Goal: Information Seeking & Learning: Compare options

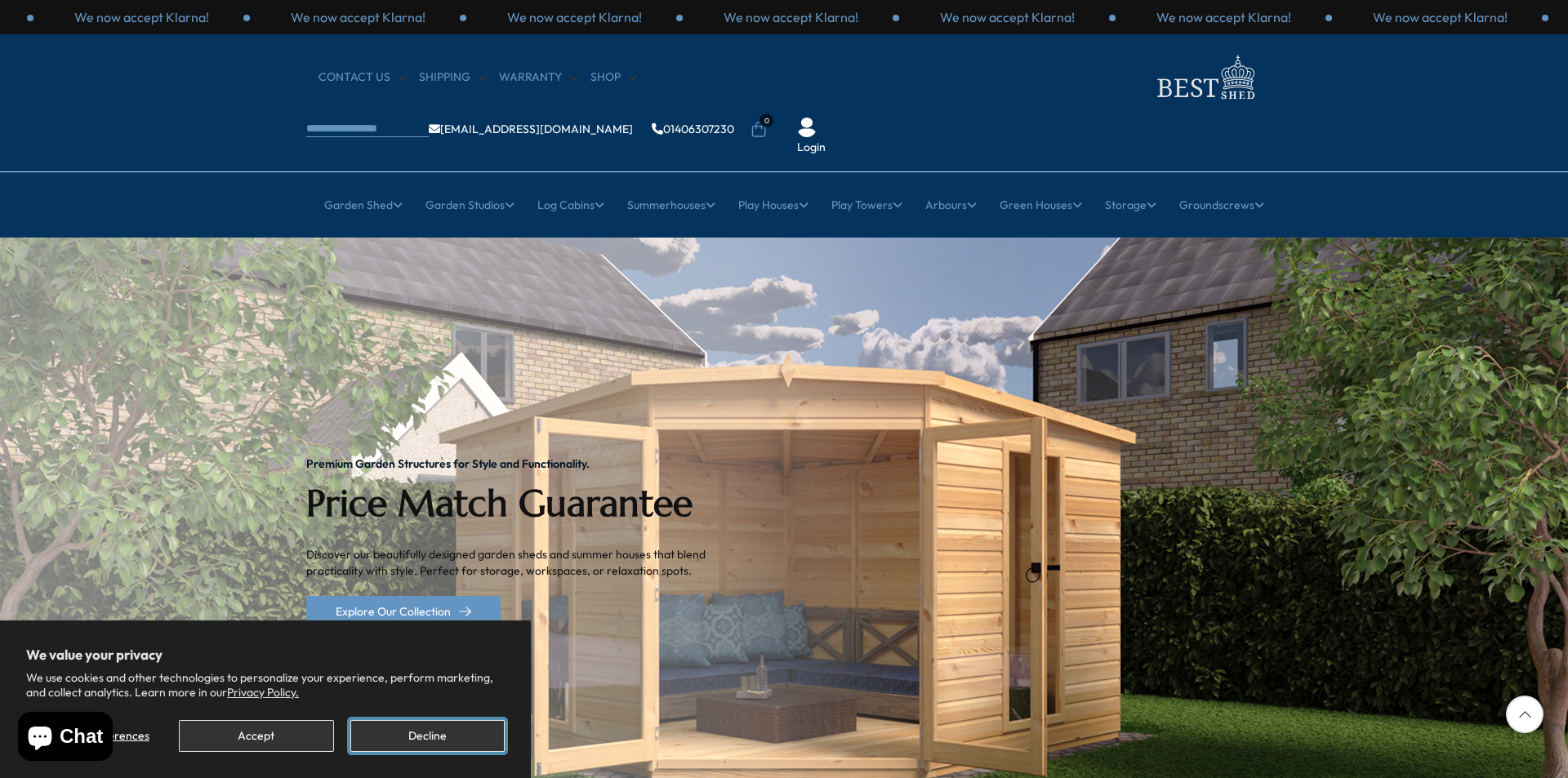
click at [446, 729] on button "Decline" at bounding box center [427, 736] width 154 height 31
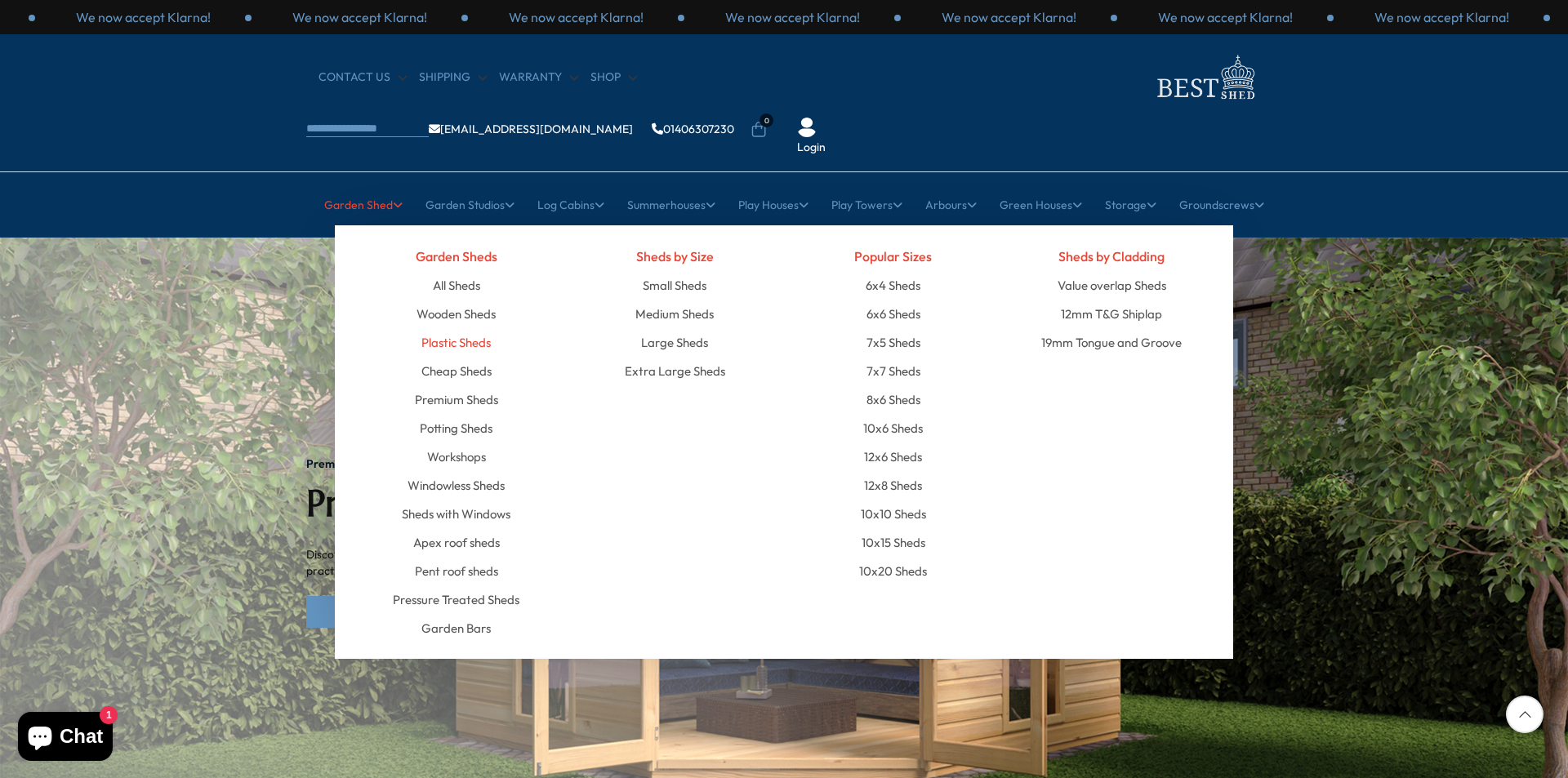
click at [443, 329] on link "Plastic Sheds" at bounding box center [455, 342] width 69 height 29
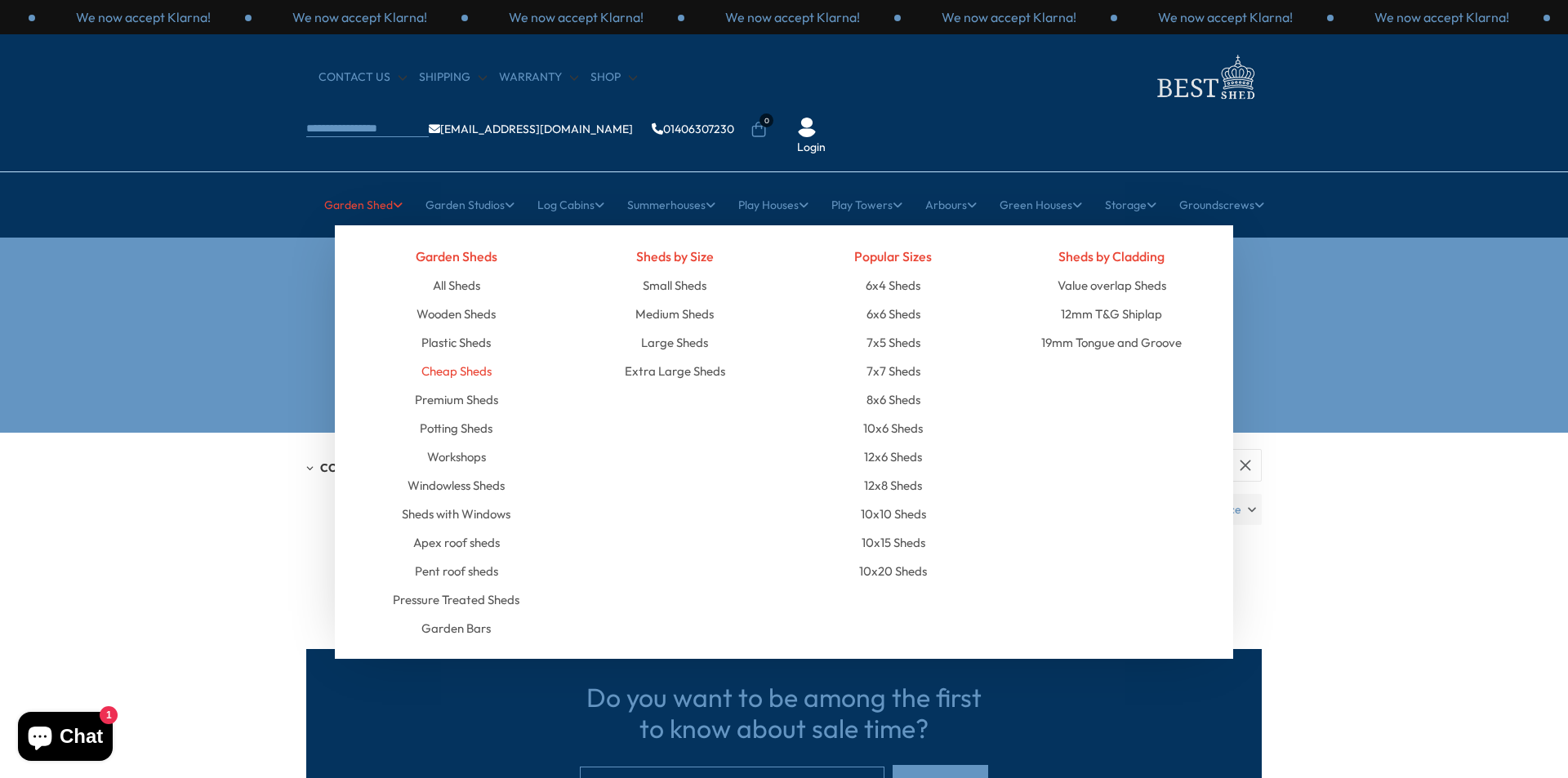
click at [440, 357] on link "Cheap Sheds" at bounding box center [456, 371] width 70 height 29
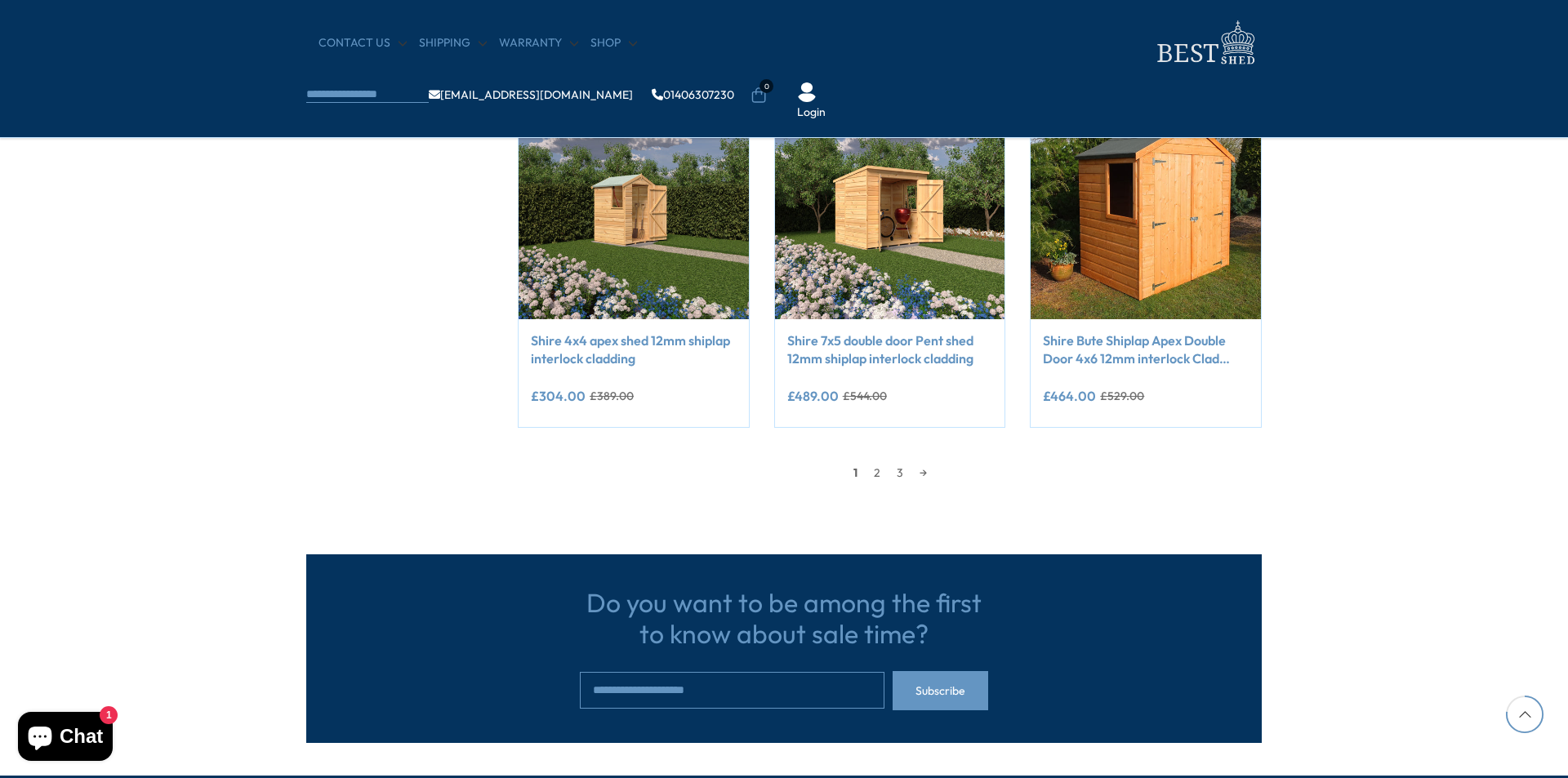
scroll to position [1388, 0]
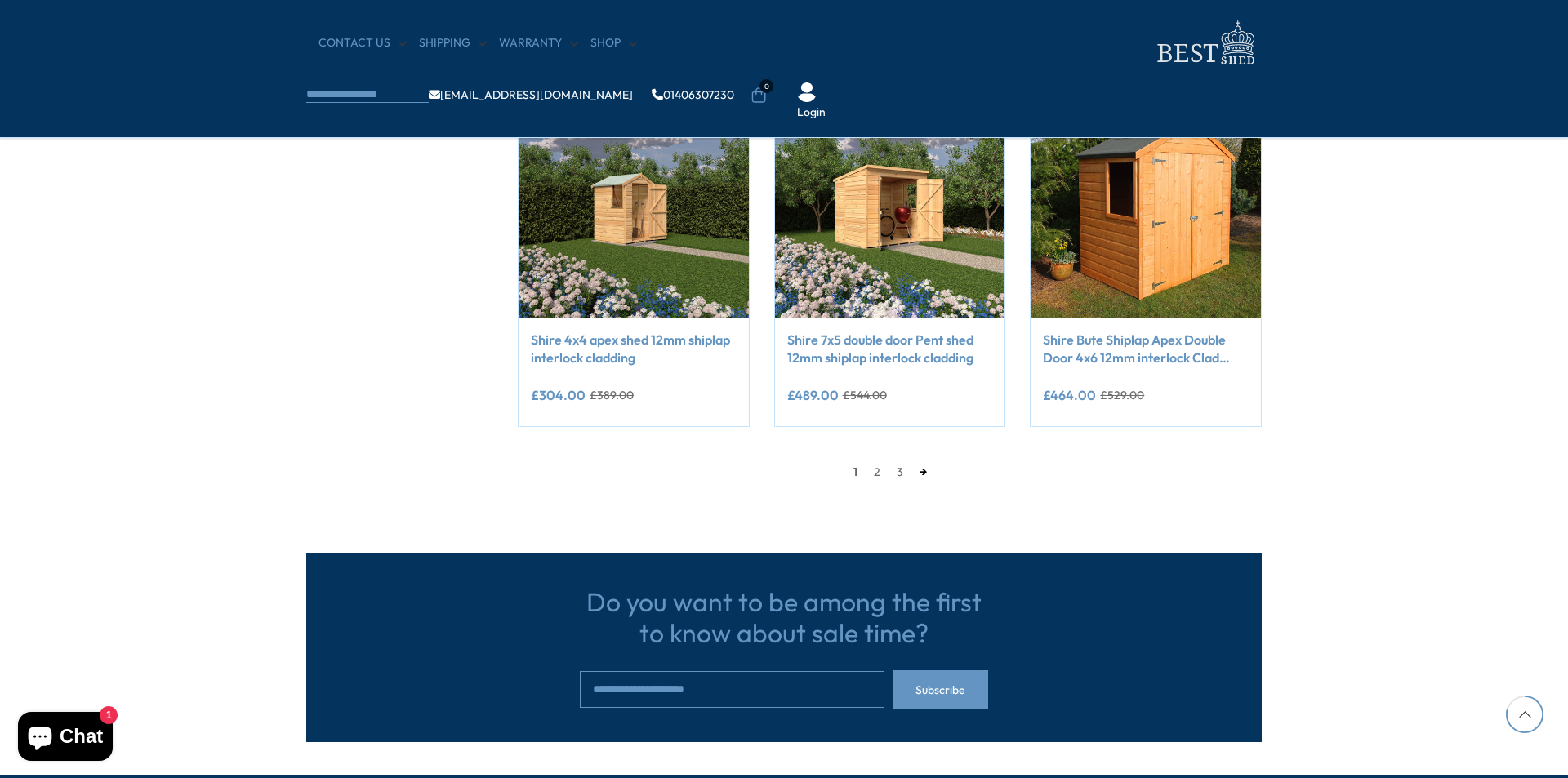
click at [918, 470] on link "→" at bounding box center [923, 472] width 24 height 25
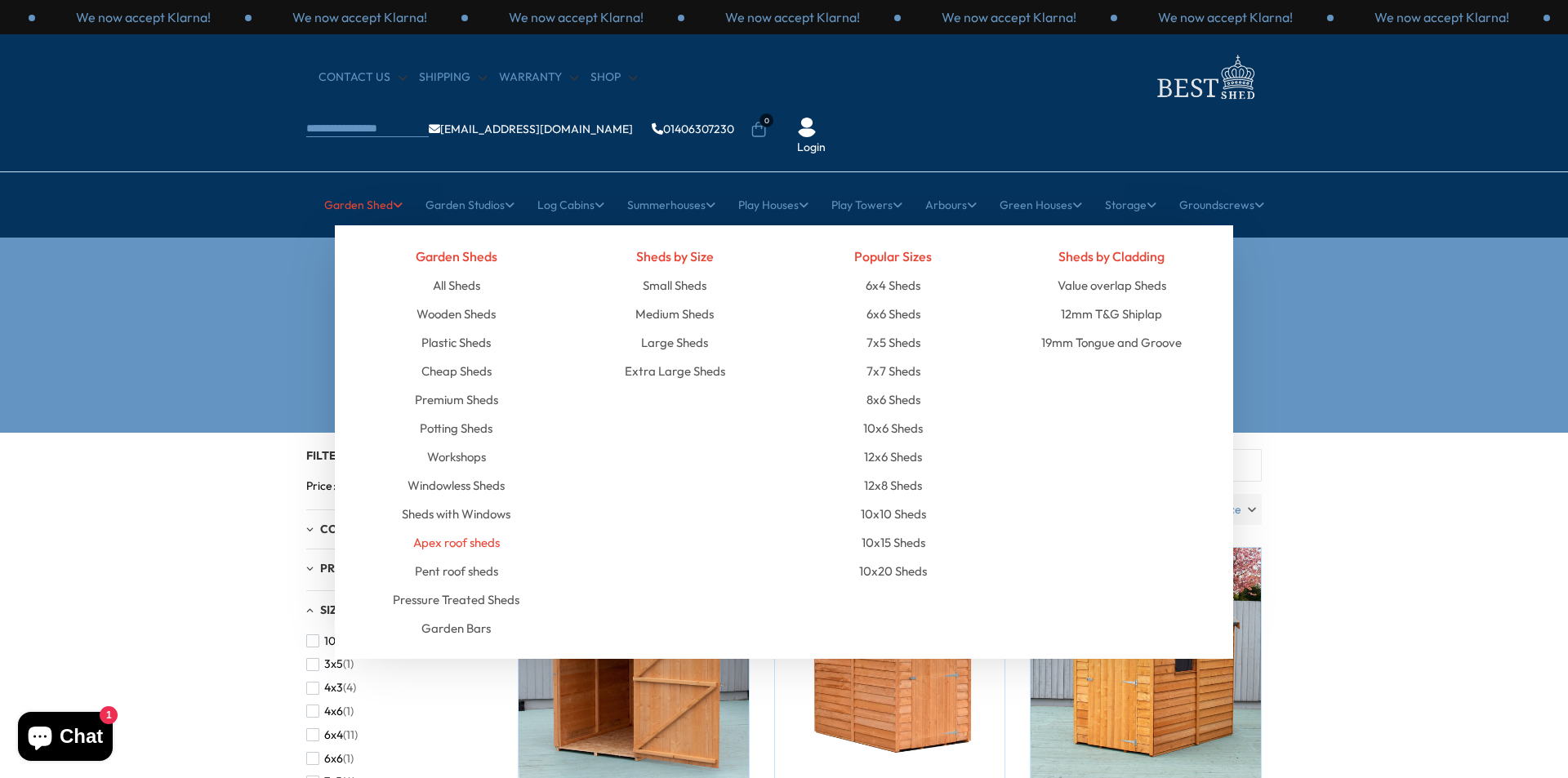
click at [448, 528] on link "Apex roof sheds" at bounding box center [457, 542] width 87 height 29
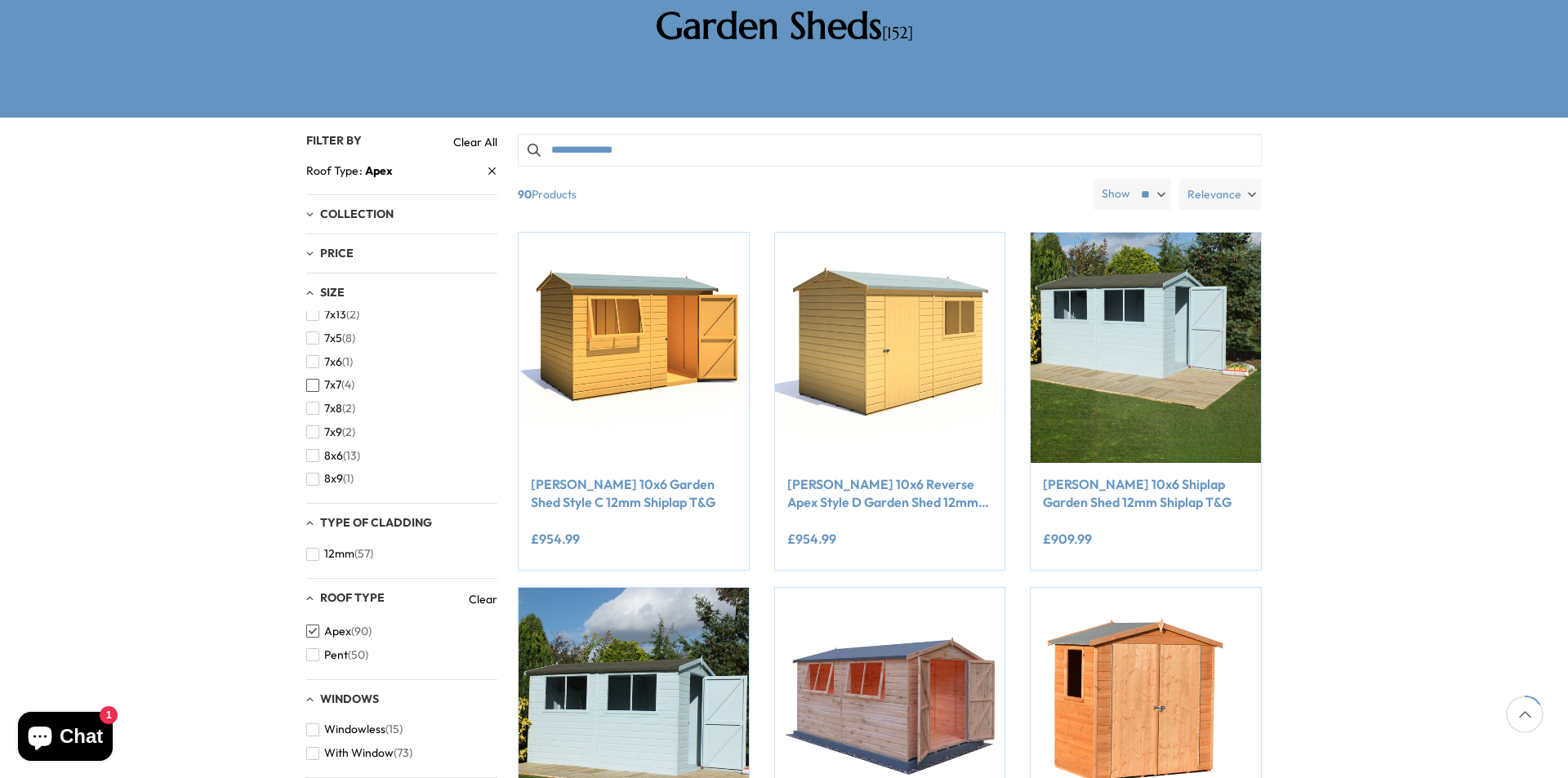
scroll to position [408, 0]
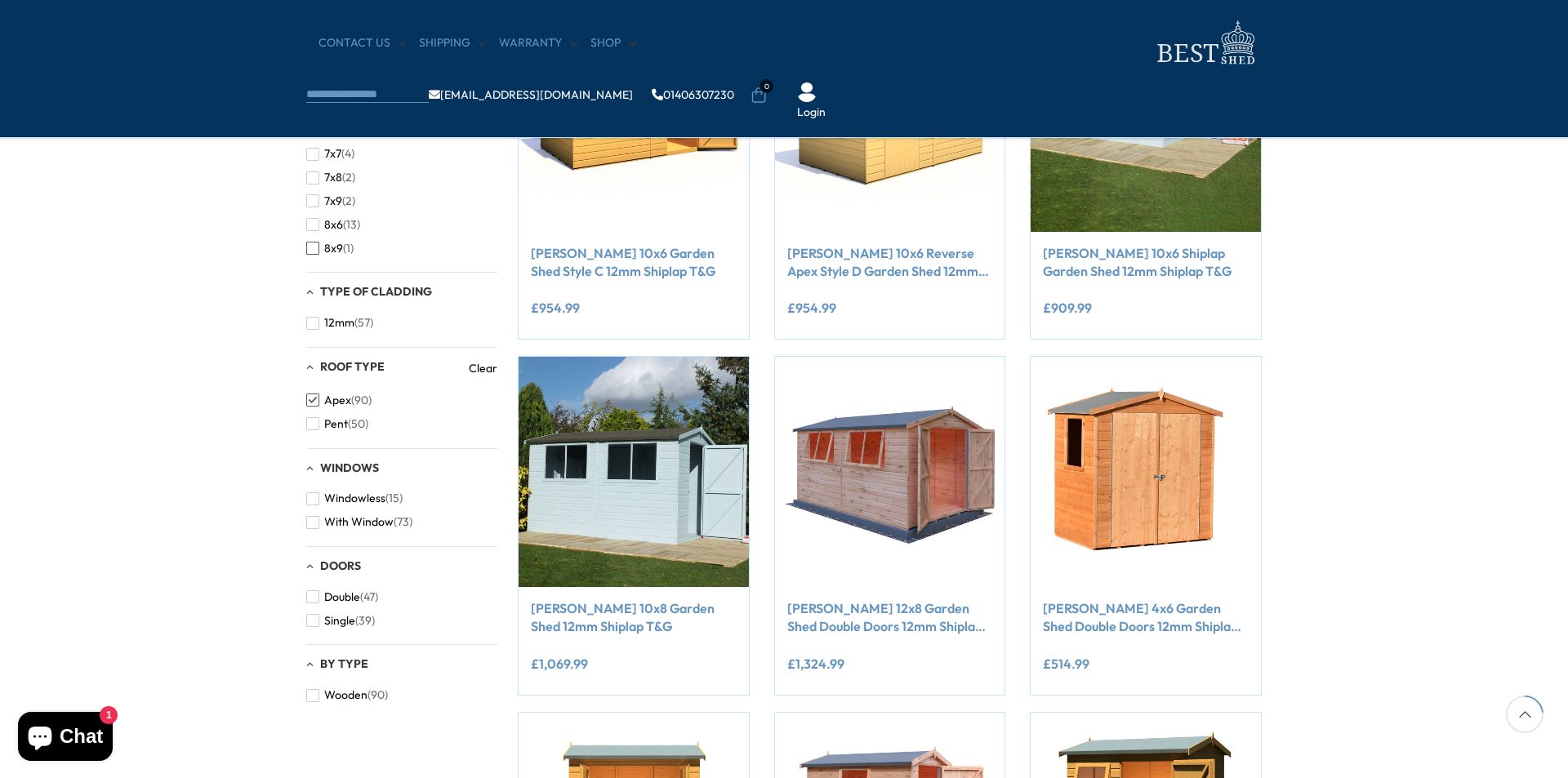
click at [313, 249] on span "button" at bounding box center [313, 248] width 13 height 13
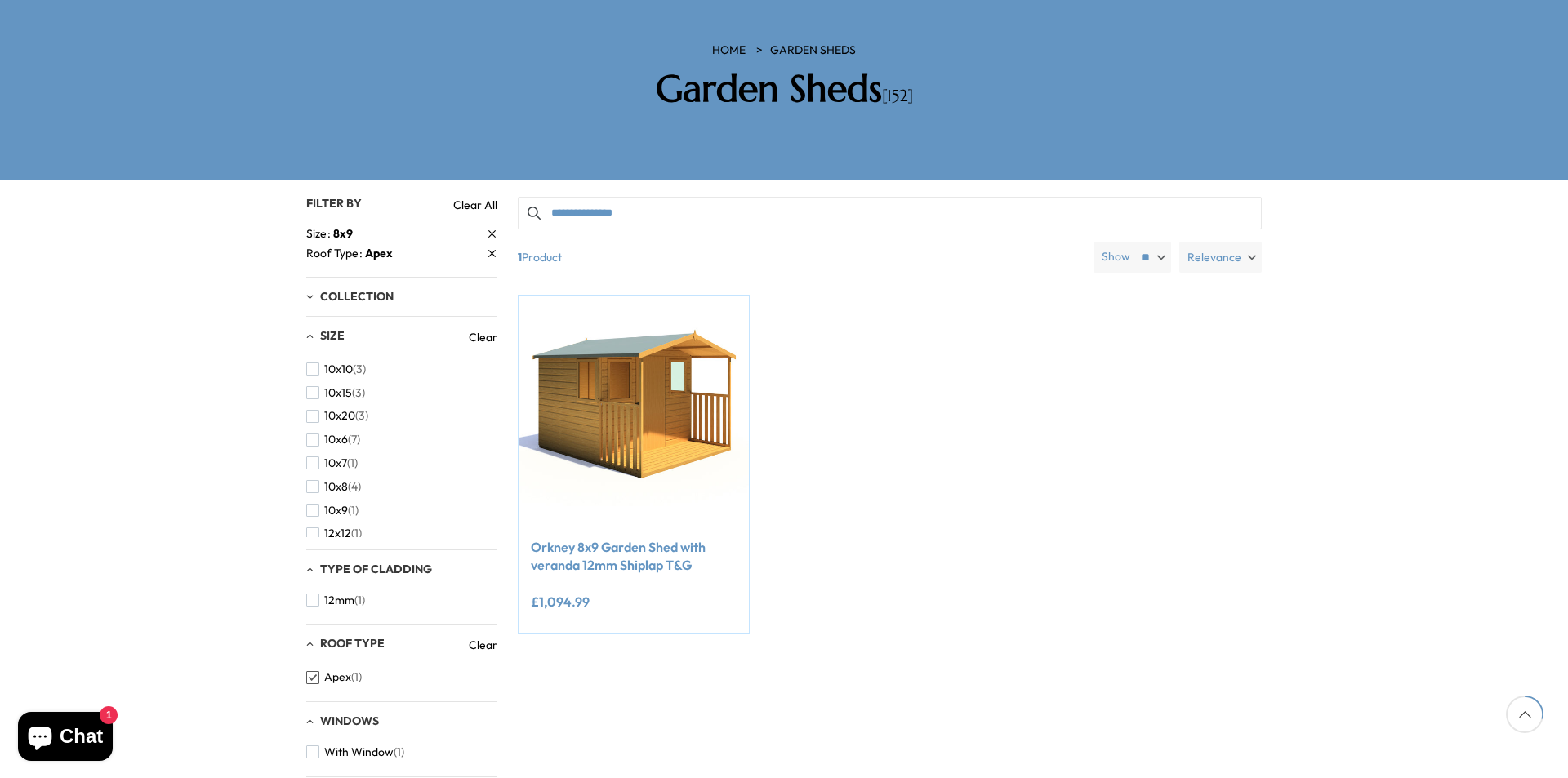
scroll to position [245, 0]
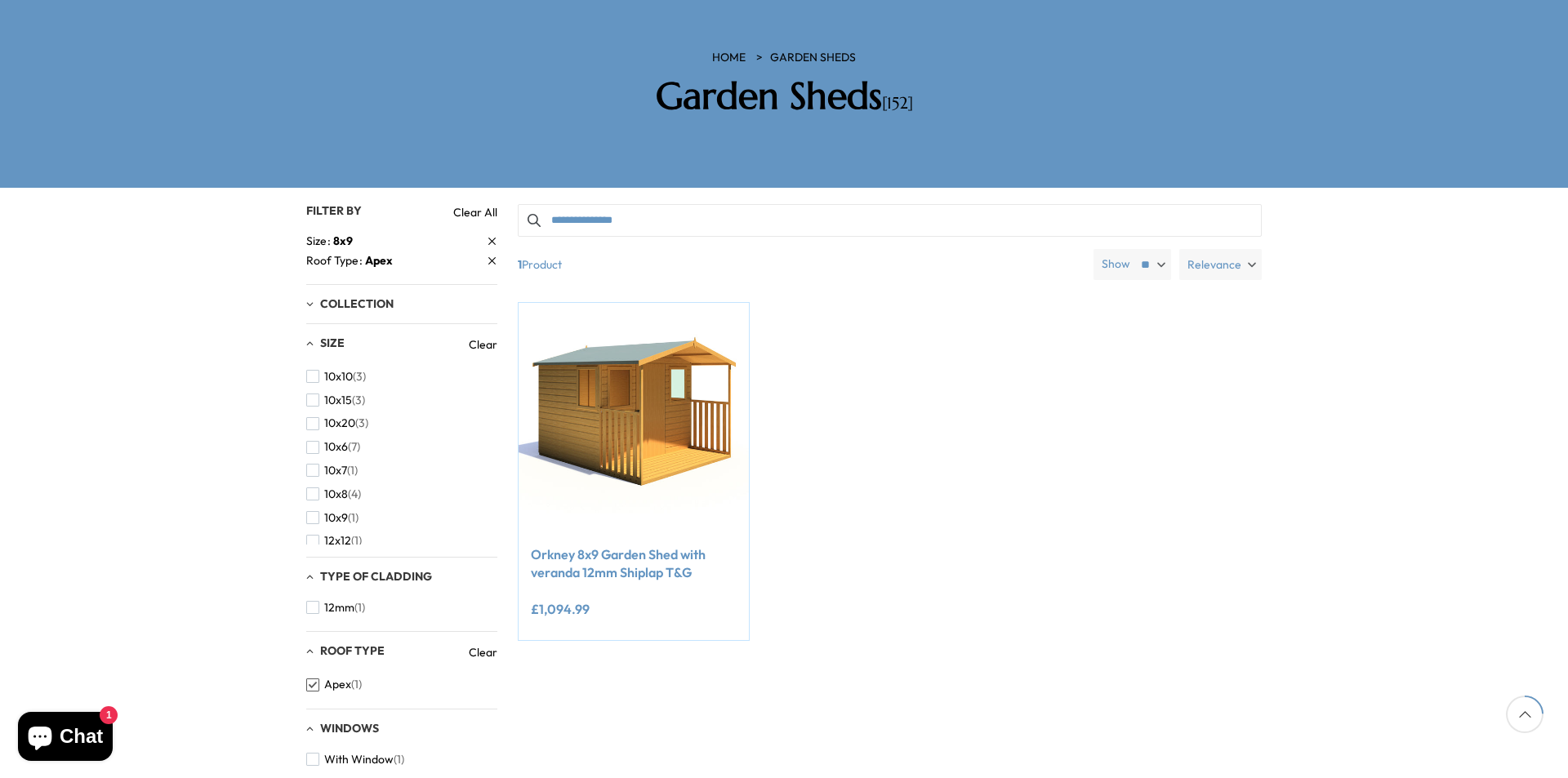
click at [471, 336] on link "Clear" at bounding box center [483, 344] width 29 height 17
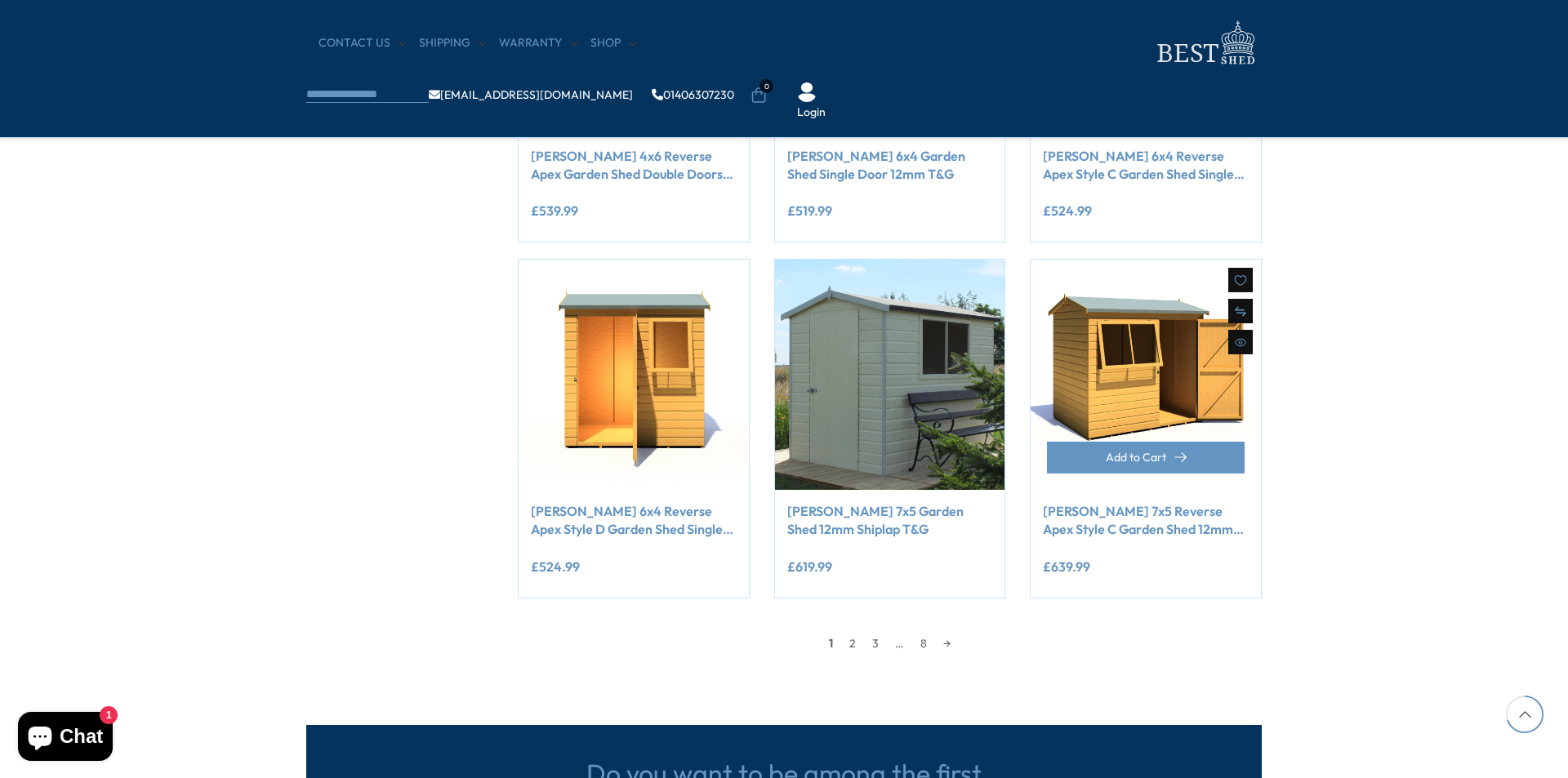
scroll to position [1225, 0]
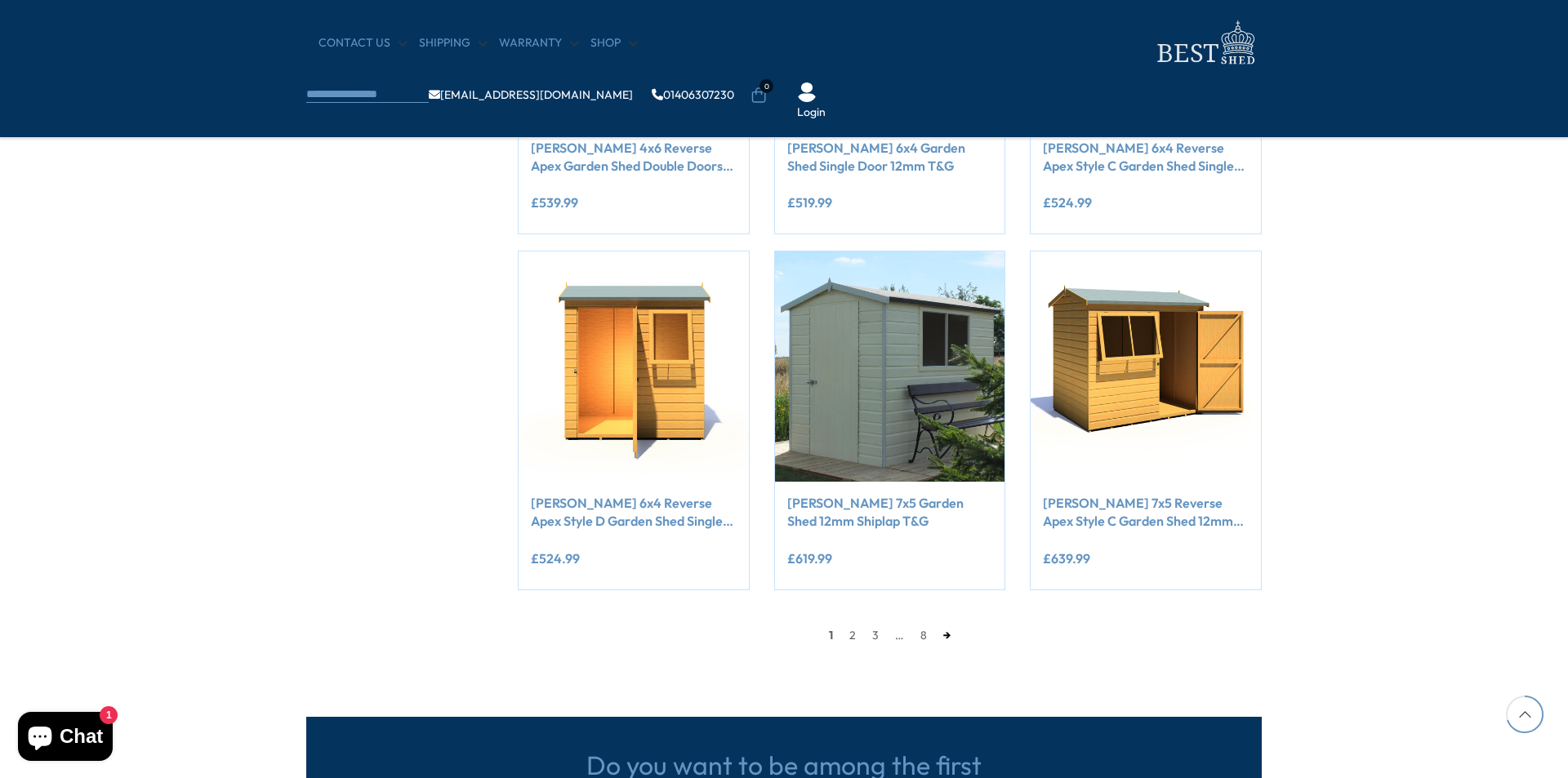
click at [950, 634] on link "→" at bounding box center [947, 635] width 24 height 25
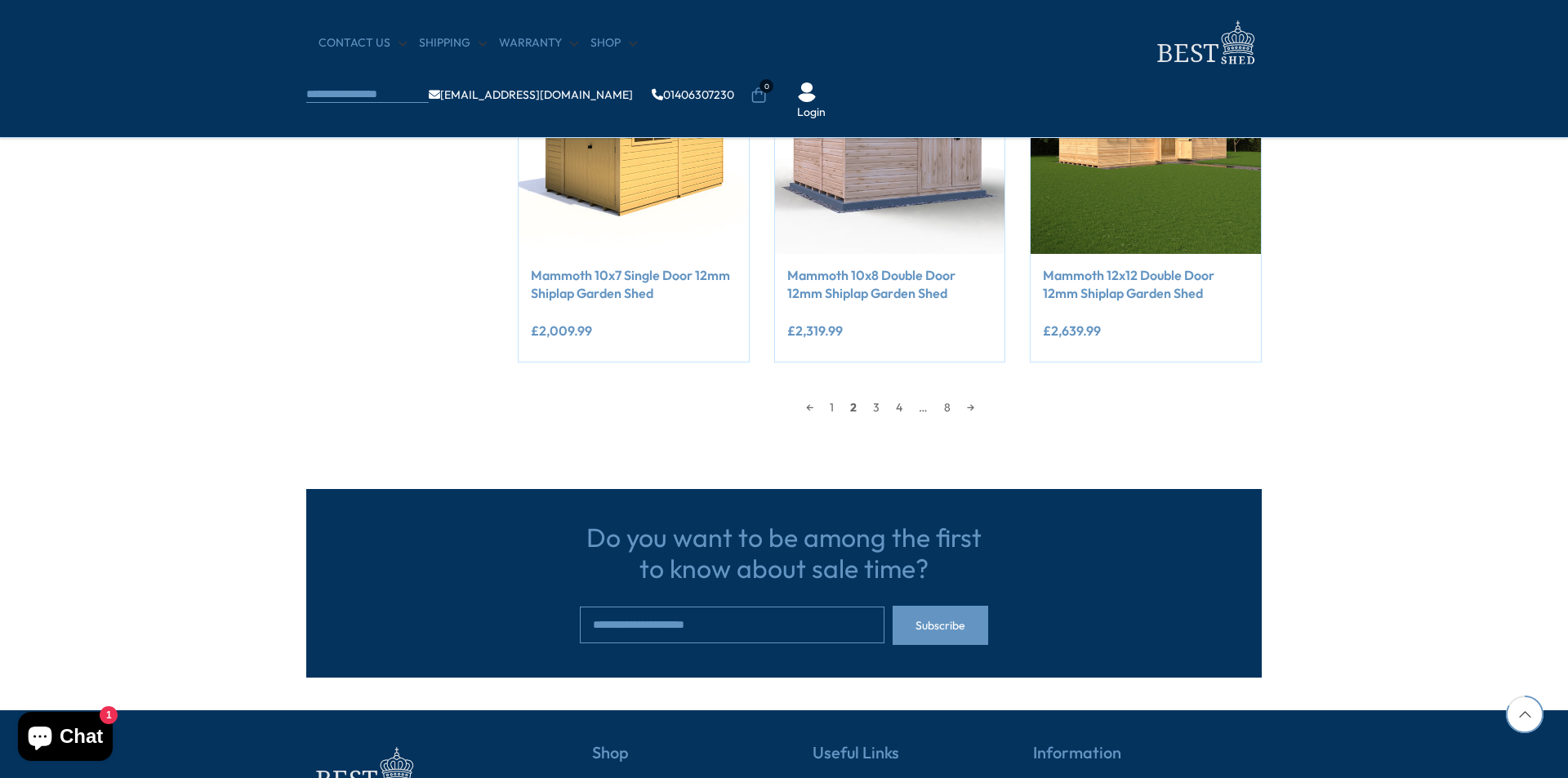
scroll to position [1454, 0]
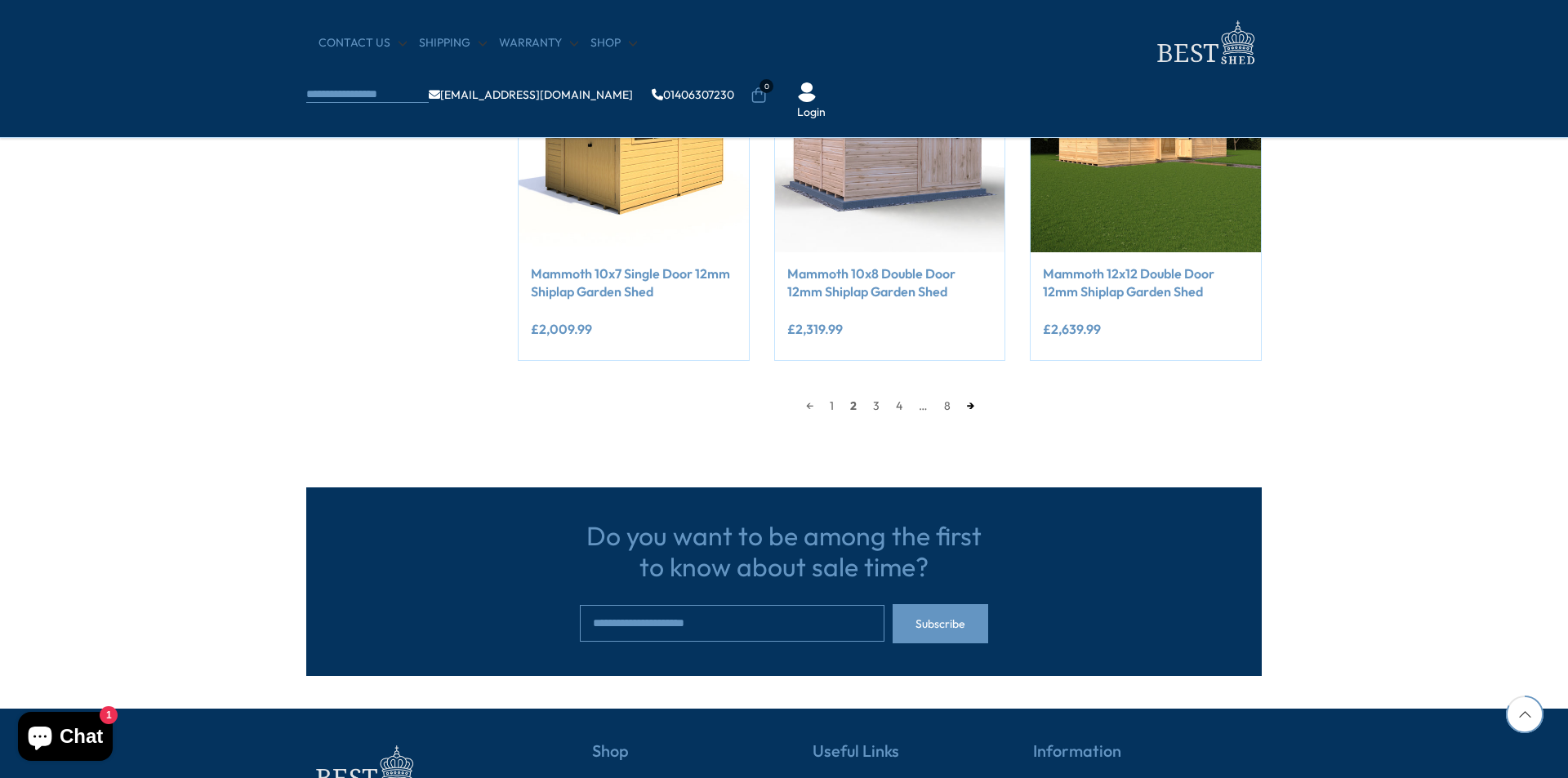
click at [970, 402] on link "→" at bounding box center [971, 405] width 24 height 25
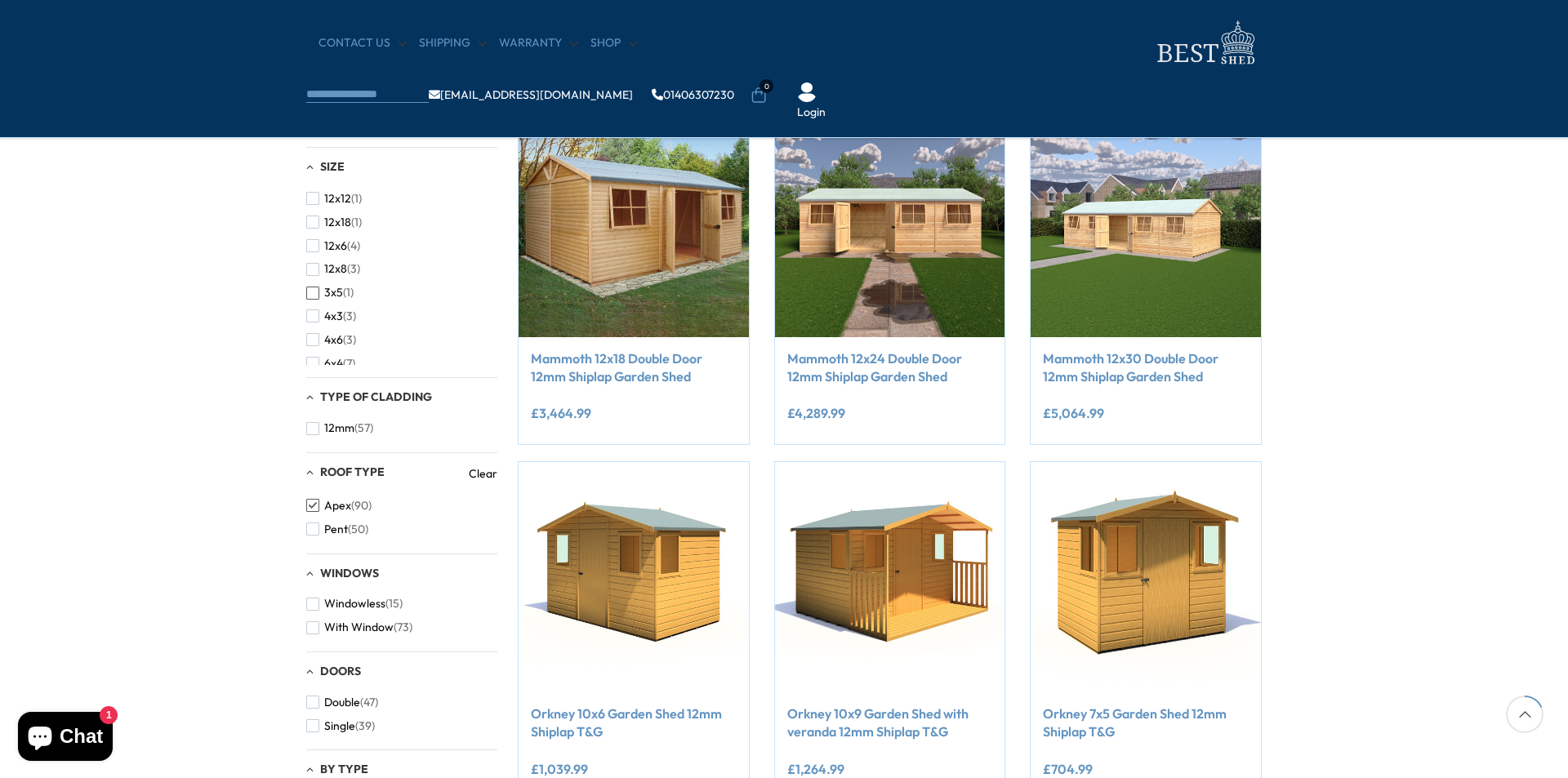
scroll to position [230, 0]
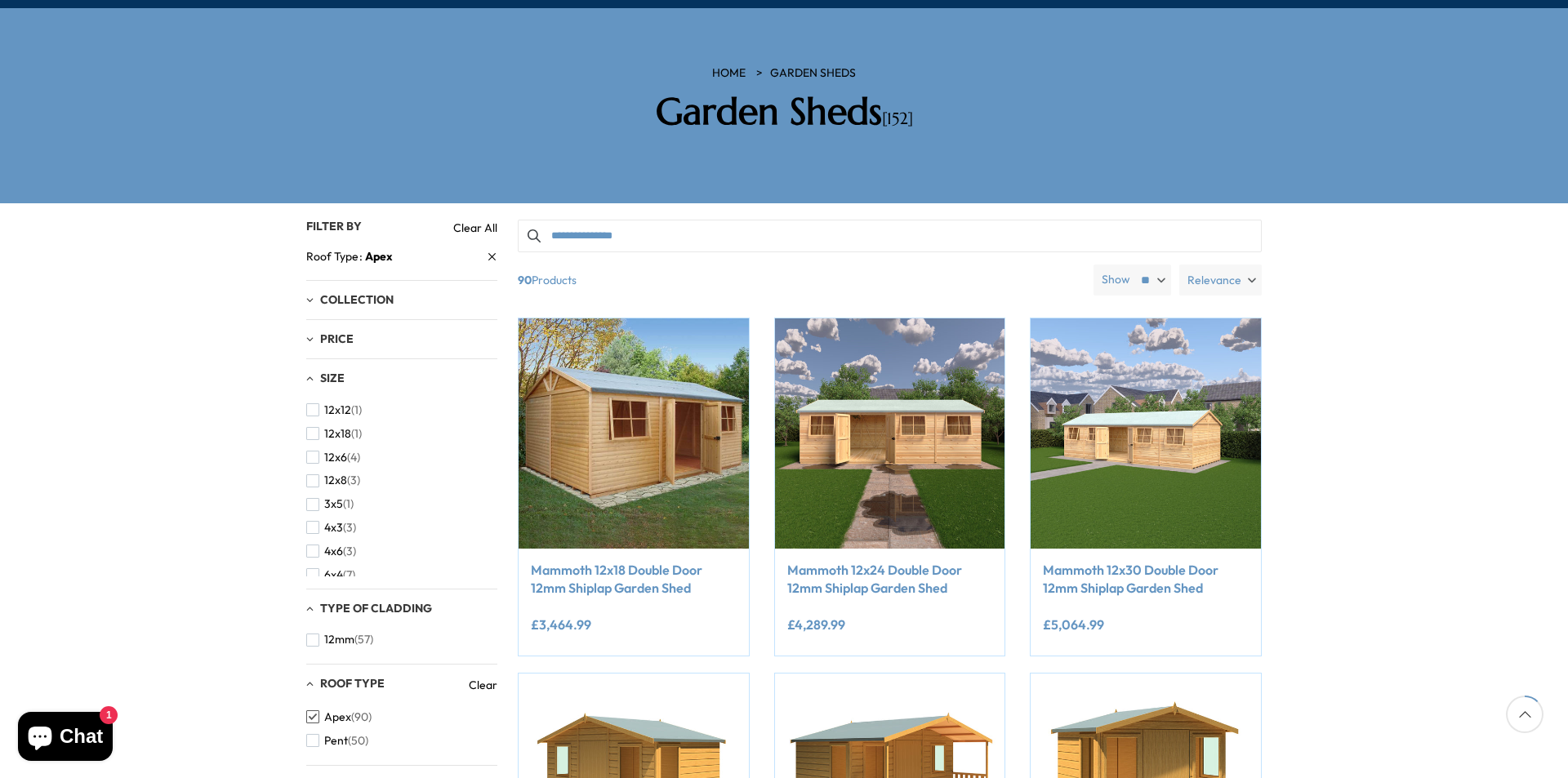
click at [309, 293] on div "Collection" at bounding box center [402, 300] width 191 height 14
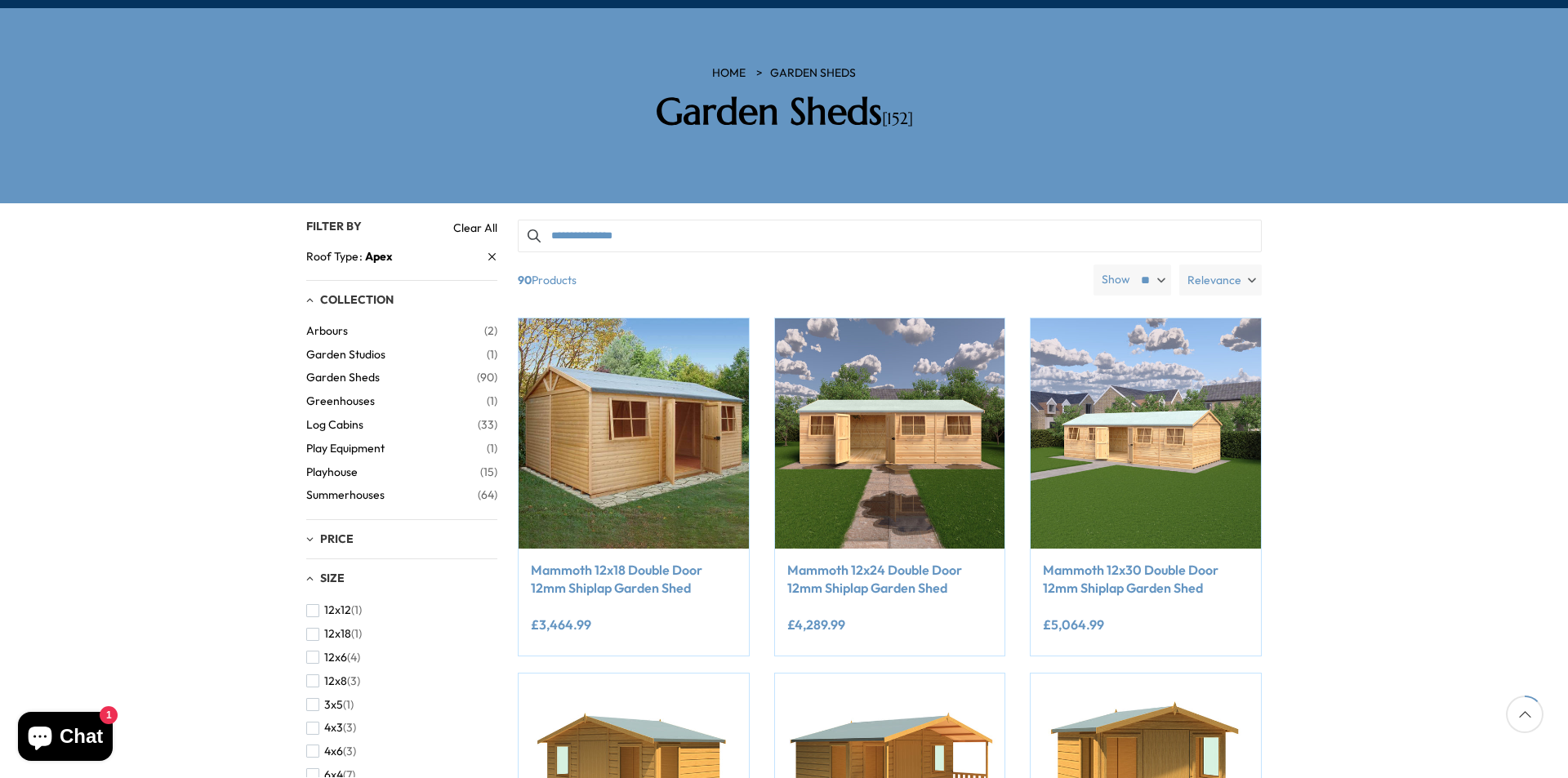
click at [316, 371] on span "Garden Sheds" at bounding box center [392, 377] width 171 height 14
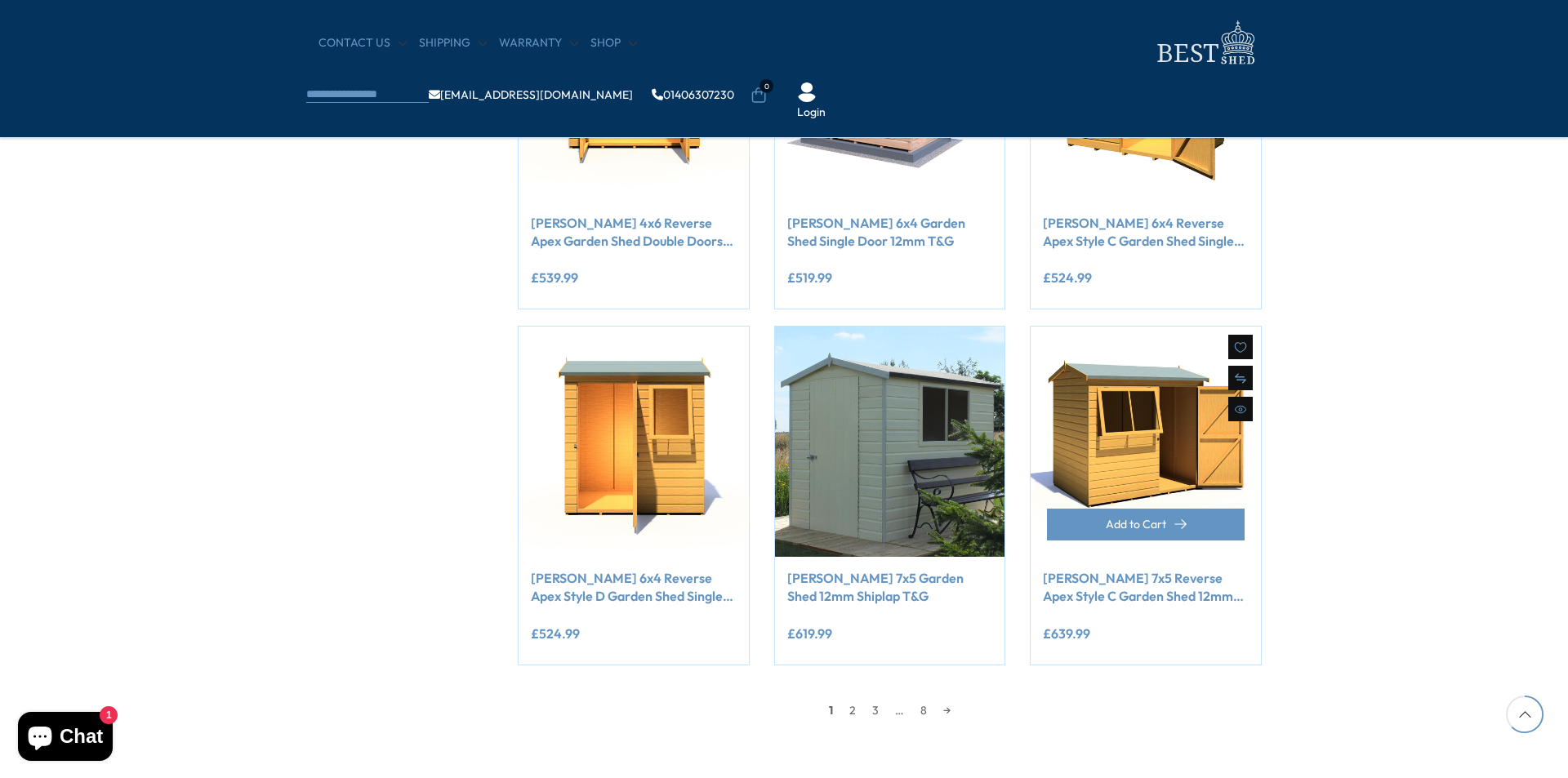
scroll to position [1306, 0]
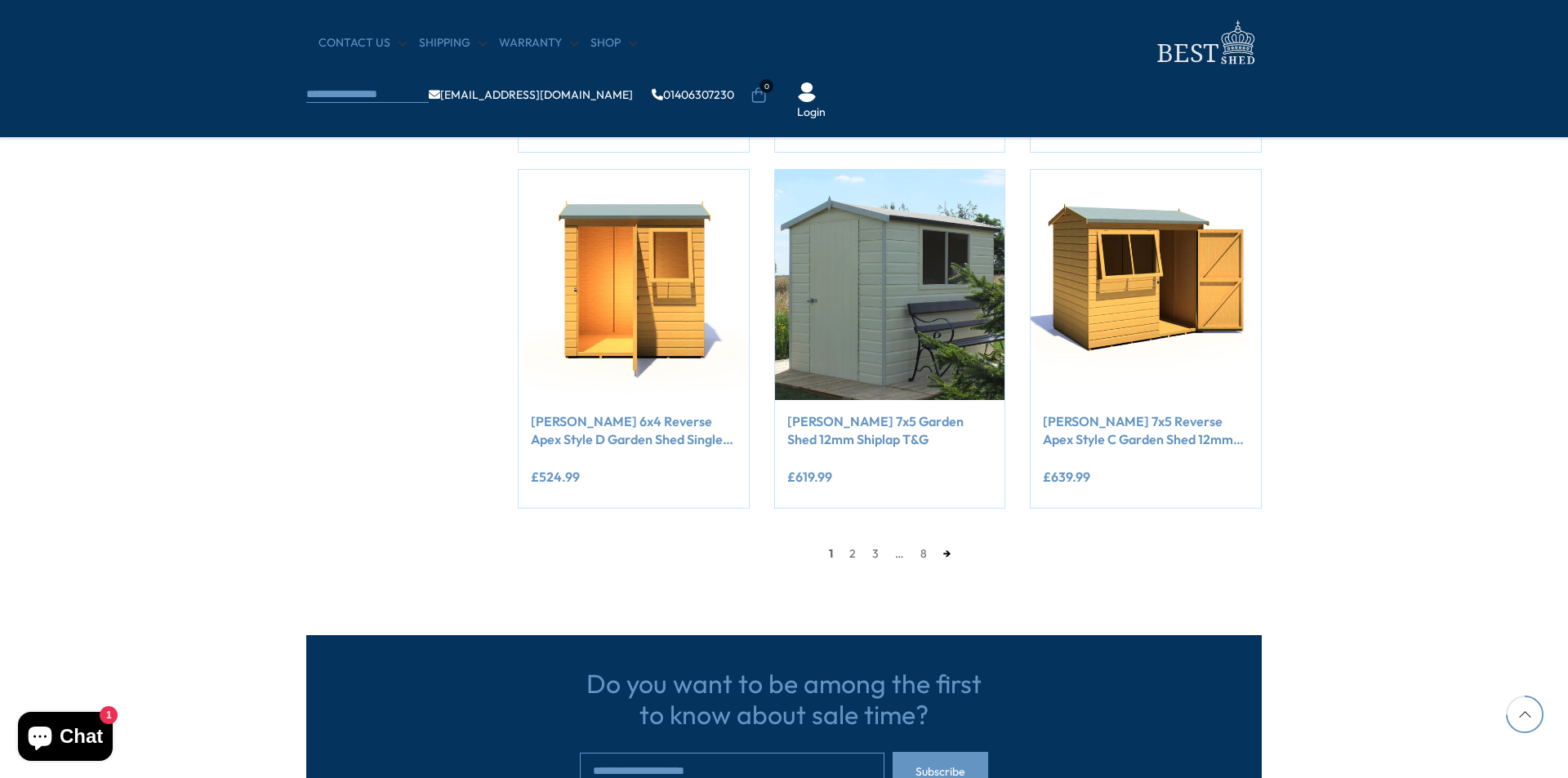
click at [949, 553] on link "→" at bounding box center [947, 553] width 24 height 25
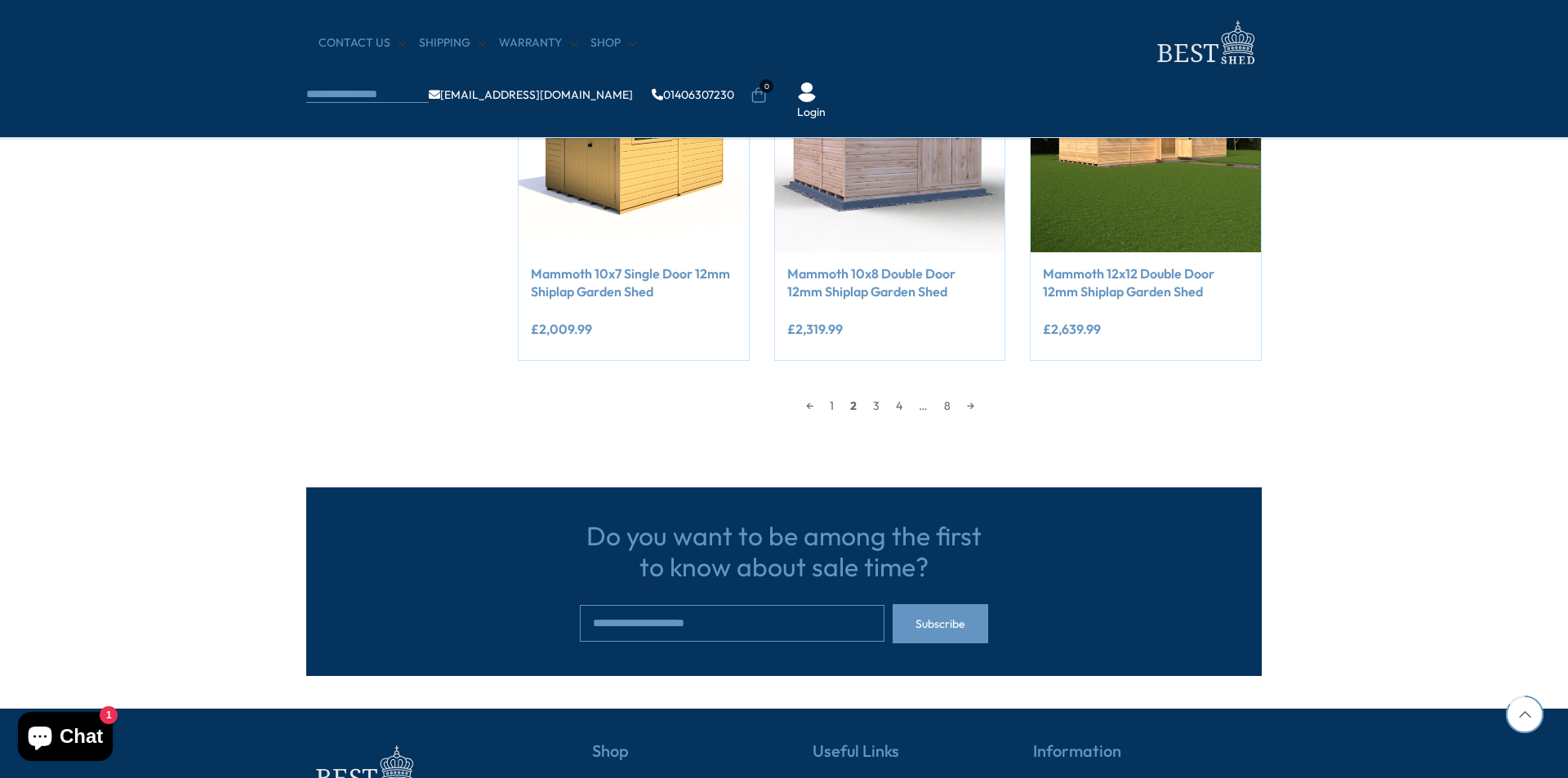
scroll to position [1536, 0]
